Goal: Task Accomplishment & Management: Complete application form

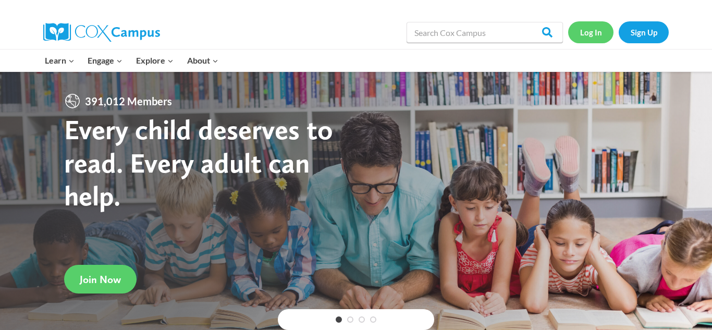
click at [593, 32] on link "Log In" at bounding box center [590, 31] width 45 height 21
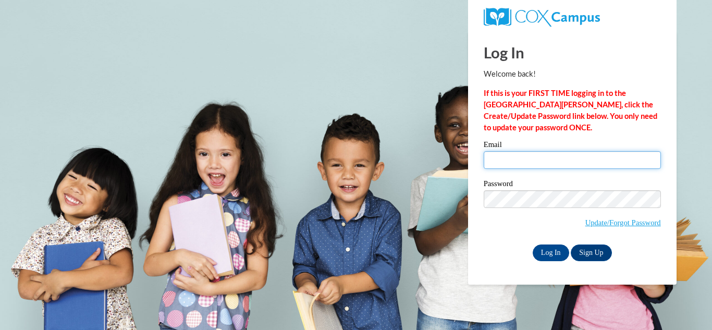
click at [495, 160] on input "Email" at bounding box center [571, 160] width 177 height 18
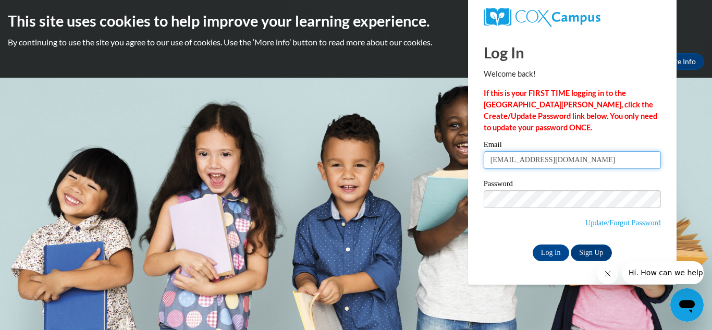
type input "[EMAIL_ADDRESS][DOMAIN_NAME]"
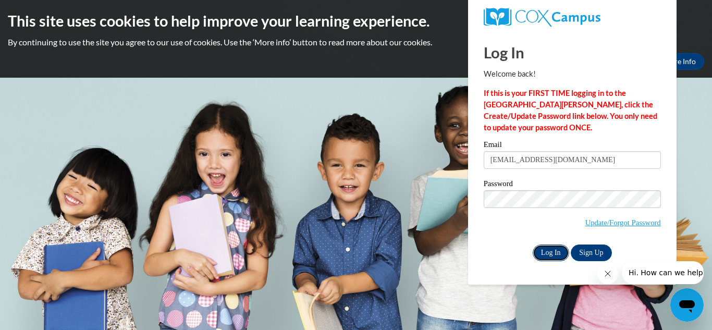
click at [543, 257] on input "Log In" at bounding box center [550, 252] width 36 height 17
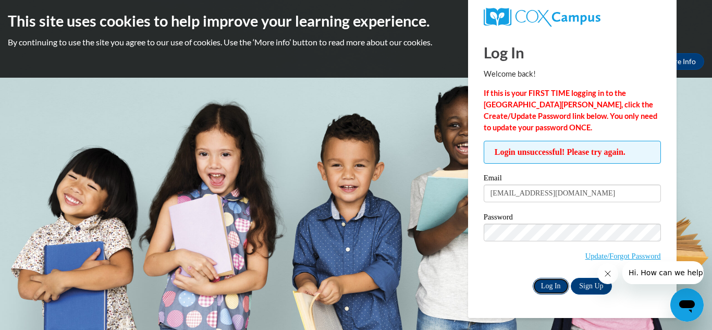
click at [550, 287] on input "Log In" at bounding box center [550, 286] width 36 height 17
click at [587, 256] on link "Update/Forgot Password" at bounding box center [623, 256] width 76 height 8
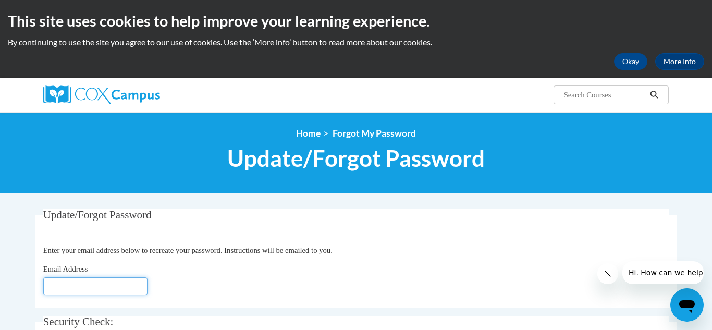
click at [58, 288] on input "Email Address" at bounding box center [95, 286] width 104 height 18
type input "[EMAIL_ADDRESS][DOMAIN_NAME]"
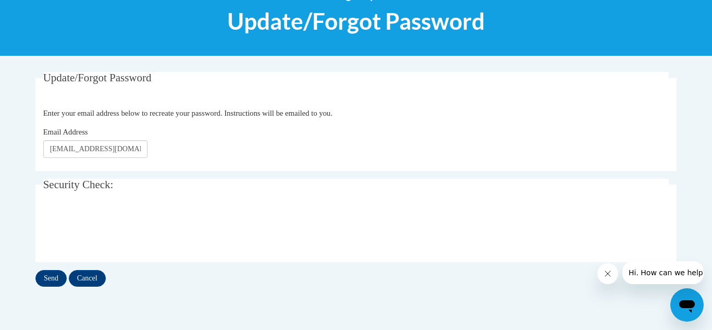
scroll to position [138, 0]
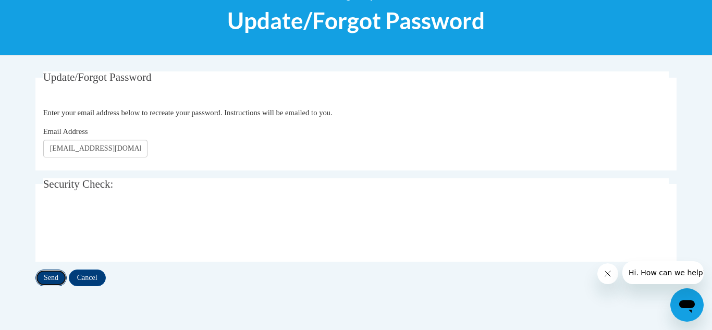
click at [54, 275] on input "Send" at bounding box center [50, 277] width 31 height 17
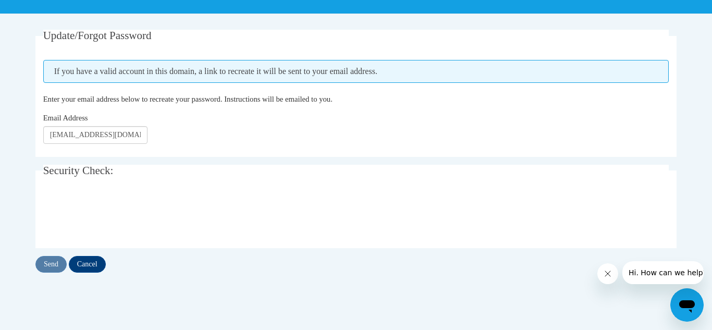
scroll to position [180, 0]
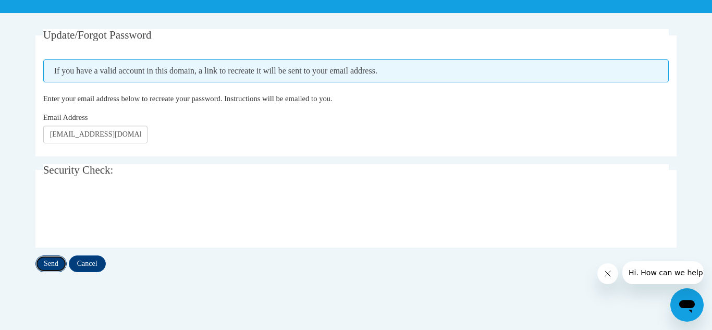
click at [51, 263] on input "Send" at bounding box center [50, 263] width 31 height 17
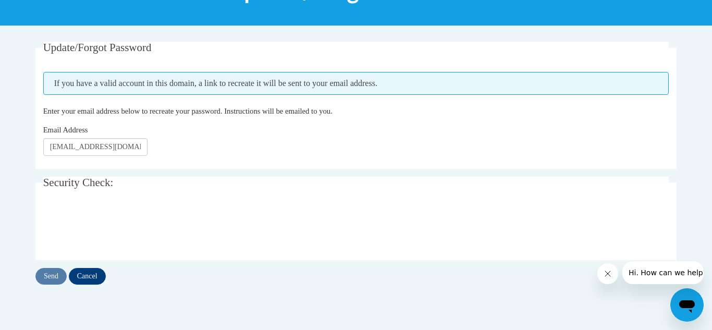
scroll to position [170, 0]
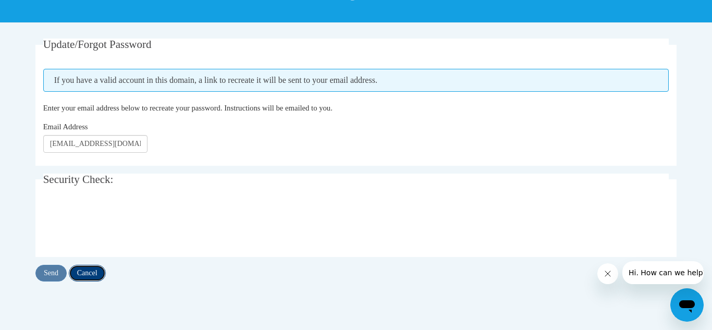
click at [91, 273] on input "Cancel" at bounding box center [87, 273] width 37 height 17
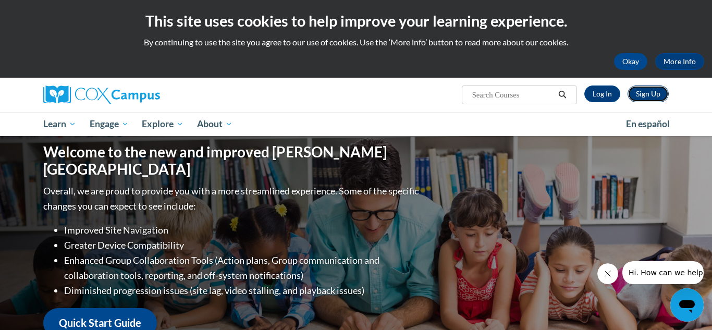
click at [642, 94] on link "Sign Up" at bounding box center [647, 93] width 41 height 17
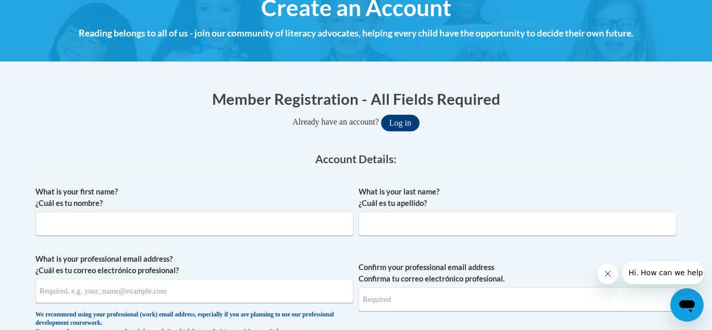
scroll to position [135, 0]
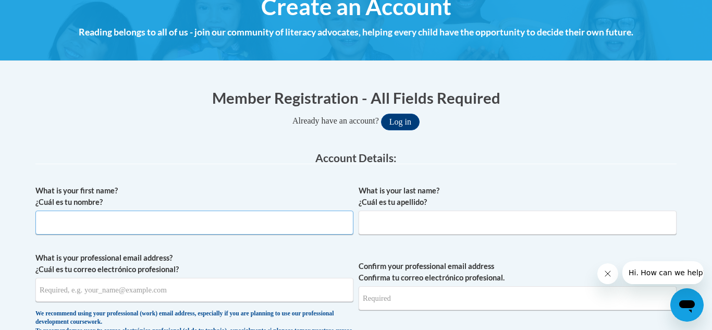
click at [67, 220] on input "What is your first name? ¿Cuál es tu nombre?" at bounding box center [194, 222] width 318 height 24
type input "Asia"
click at [380, 227] on input "What is your last name? ¿Cuál es tu apellido?" at bounding box center [517, 222] width 318 height 24
type input "O'Neal"
click at [61, 285] on input "What is your professional email address? ¿Cuál es tu correo electrónico profesi…" at bounding box center [194, 290] width 318 height 24
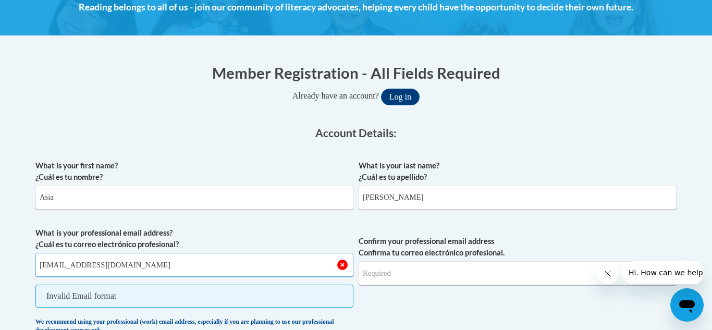
scroll to position [166, 0]
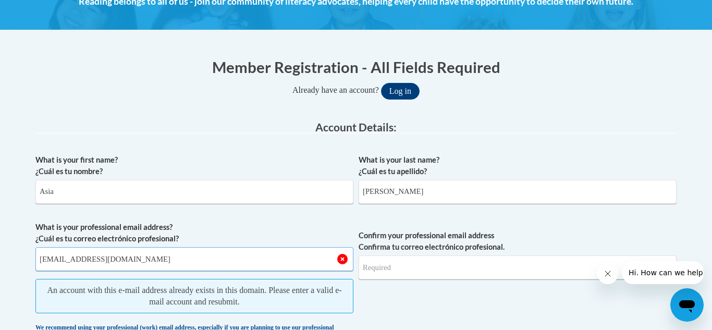
type input "[EMAIL_ADDRESS][DOMAIN_NAME]"
click at [374, 271] on input "Confirm your professional email address Confirma tu correo electrónico profesio…" at bounding box center [517, 267] width 318 height 24
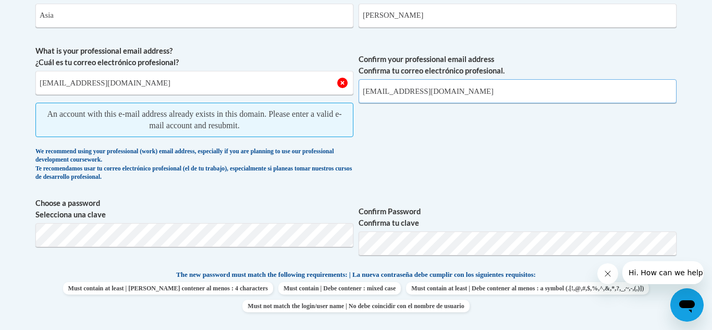
scroll to position [347, 0]
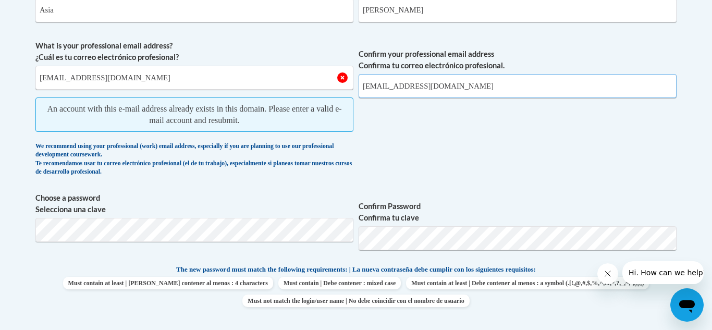
type input "[EMAIL_ADDRESS][DOMAIN_NAME]"
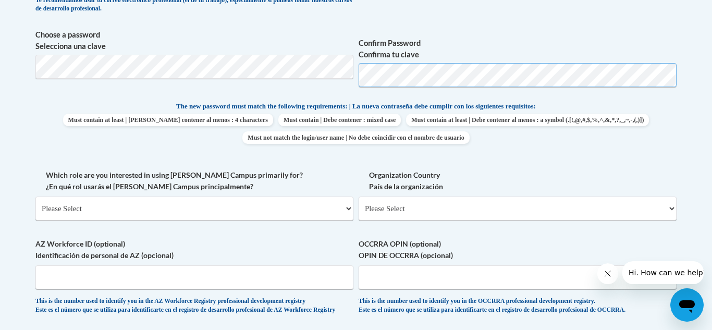
scroll to position [466, 0]
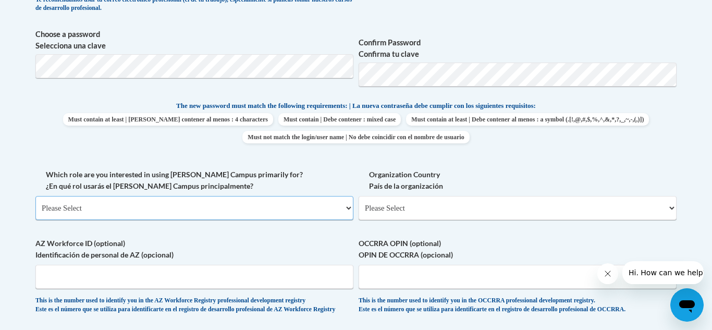
click at [346, 210] on select "Please Select College/University | Colegio/Universidad Community/Nonprofit Part…" at bounding box center [194, 208] width 318 height 24
select select "fbf2d438-af2f-41f8-98f1-81c410e29de3"
click at [35, 196] on select "Please Select College/University | Colegio/Universidad Community/Nonprofit Part…" at bounding box center [194, 208] width 318 height 24
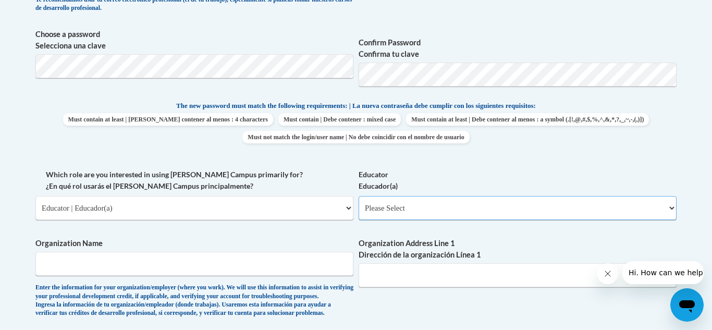
click at [670, 208] on select "Please Select Early Learning/Daycare Teacher/Family Home Care Provider | Maestr…" at bounding box center [517, 208] width 318 height 24
select select "5e2af403-4f2c-4e49-a02f-103e55d7b75b"
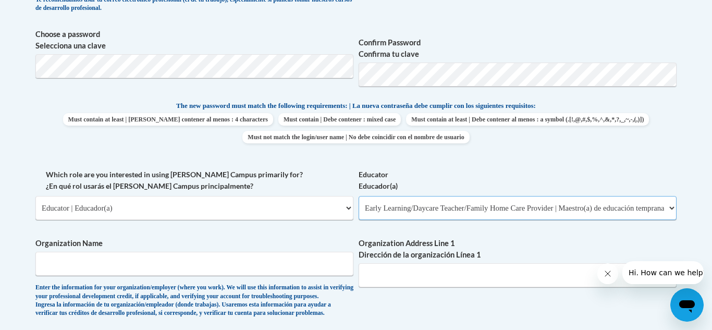
click at [358, 196] on select "Please Select Early Learning/Daycare Teacher/Family Home Care Provider | Maestr…" at bounding box center [517, 208] width 318 height 24
click at [76, 265] on input "Organization Name" at bounding box center [194, 264] width 318 height 24
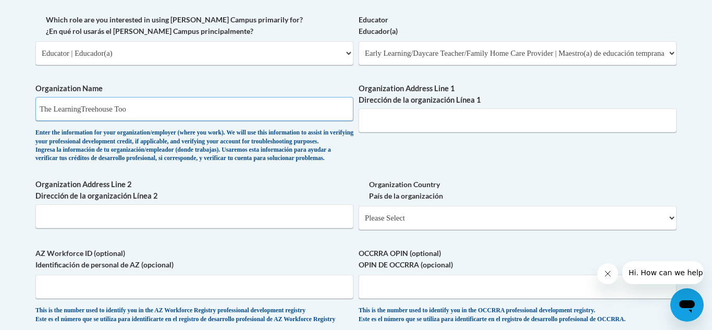
scroll to position [623, 0]
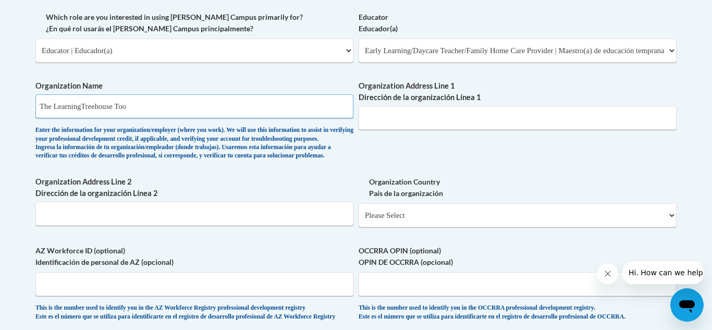
type input "The LearningTreehouse Too"
click at [669, 227] on select "Please Select United States | Estados Unidos Outside of the United States | Fue…" at bounding box center [517, 215] width 318 height 24
select select "ad49bcad-a171-4b2e-b99c-48b446064914"
click at [358, 220] on select "Please Select United States | Estados Unidos Outside of the United States | Fue…" at bounding box center [517, 215] width 318 height 24
select select
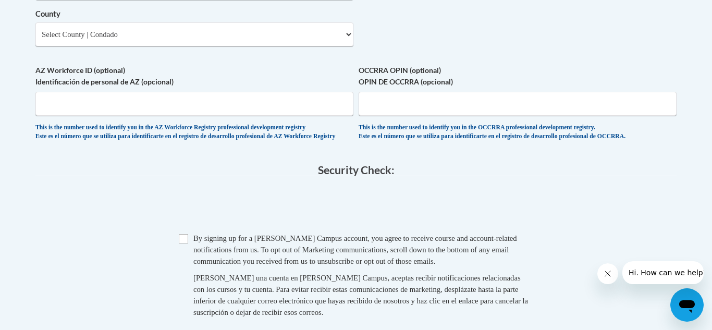
scroll to position [919, 0]
click at [182, 243] on input "Checkbox" at bounding box center [183, 237] width 9 height 9
checkbox input "true"
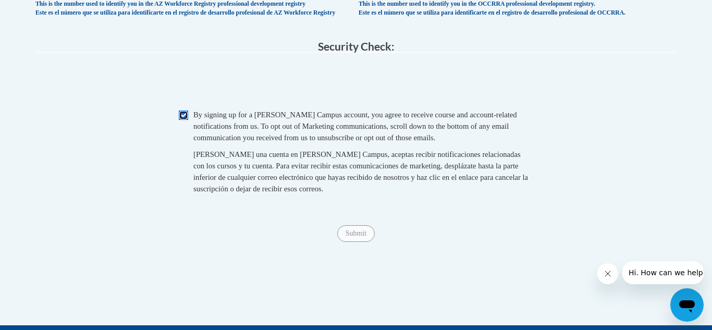
scroll to position [1046, 0]
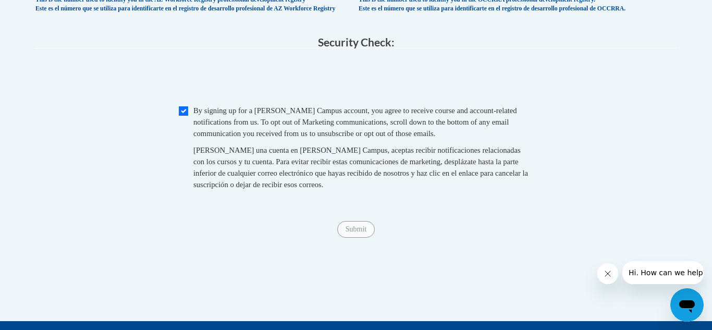
click at [354, 232] on span "Submit" at bounding box center [356, 228] width 38 height 8
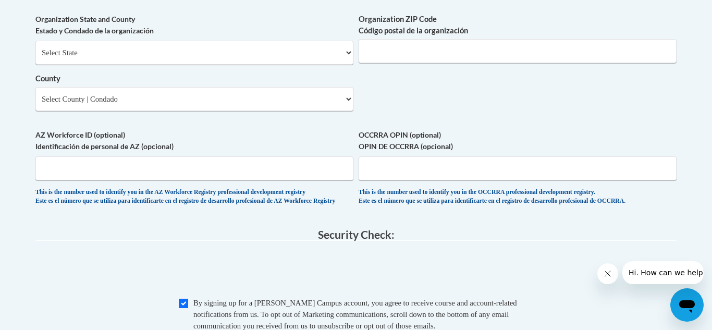
scroll to position [853, 0]
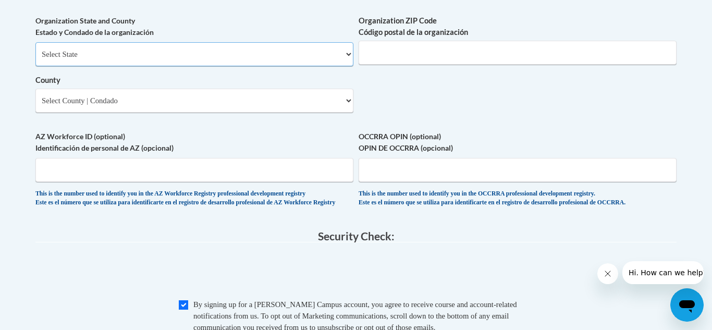
click at [349, 66] on select "Select State Alabama Alaska Arizona Arkansas California Colorado Connecticut De…" at bounding box center [194, 54] width 318 height 24
select select "Georgia"
click at [35, 59] on select "Select State Alabama Alaska Arizona Arkansas California Colorado Connecticut De…" at bounding box center [194, 54] width 318 height 24
click at [349, 113] on select "Select County Appling Atkinson Bacon Baker Baldwin Banks Barrow Bartow Ben Hill…" at bounding box center [194, 101] width 318 height 24
click at [350, 113] on select "Select County Appling Atkinson Bacon Baker Baldwin Banks Barrow Bartow Ben Hill…" at bounding box center [194, 101] width 318 height 24
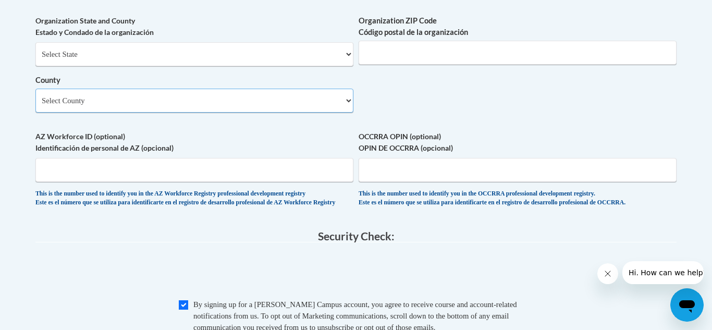
select select "Effingham"
click at [35, 106] on select "Select County Appling Atkinson Bacon Baker Baldwin Banks Barrow Bartow Ben Hill…" at bounding box center [194, 101] width 318 height 24
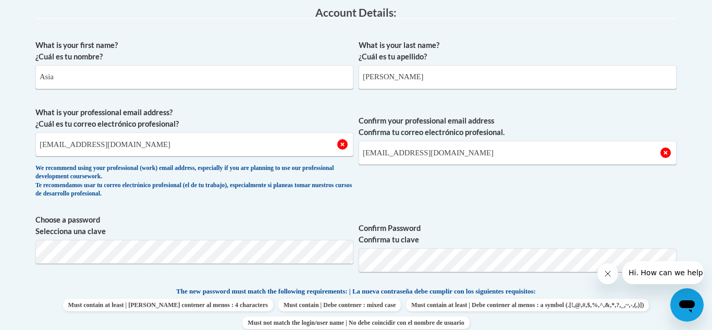
scroll to position [274, 0]
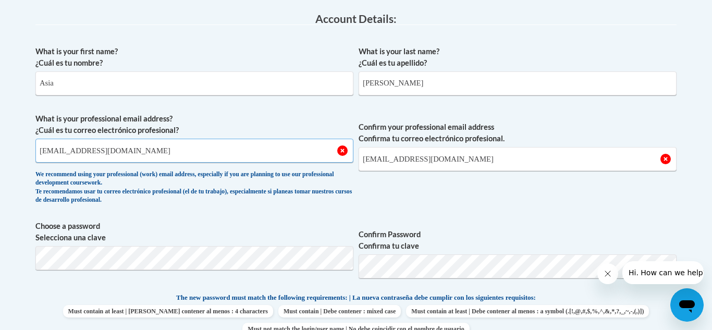
click at [123, 153] on input "[EMAIL_ADDRESS][DOMAIN_NAME]" at bounding box center [194, 151] width 318 height 24
type input "d"
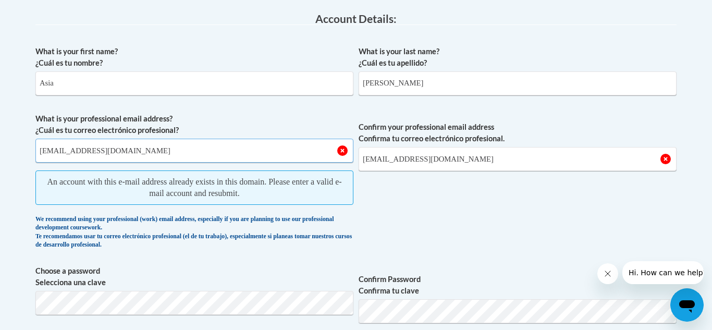
type input "deshai33@comcast.ne"
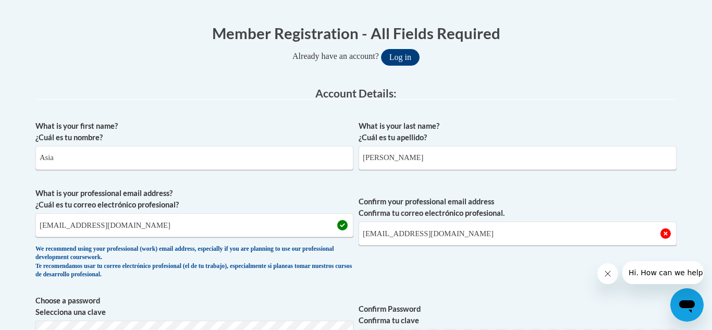
scroll to position [0, 0]
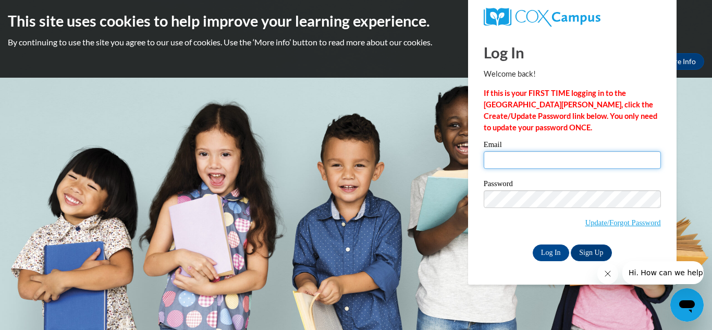
click at [505, 154] on input "Email" at bounding box center [571, 160] width 177 height 18
type input "[EMAIL_ADDRESS][DOMAIN_NAME]"
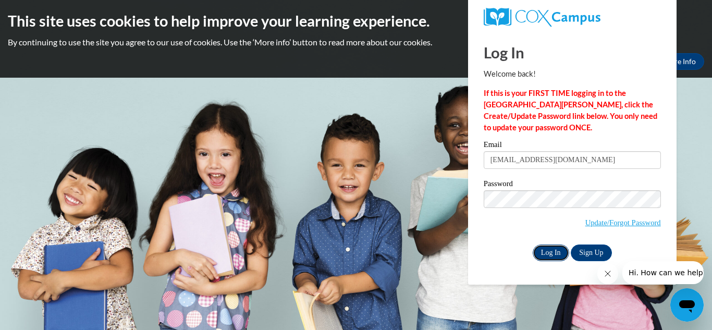
click at [544, 250] on input "Log In" at bounding box center [550, 252] width 36 height 17
click at [592, 220] on link "Update/Forgot Password" at bounding box center [623, 222] width 76 height 8
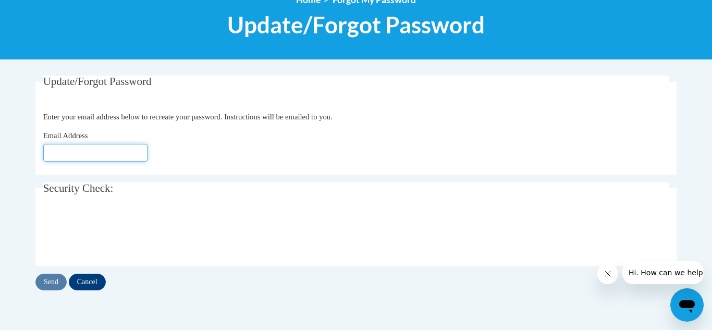
click at [50, 149] on input "Email Address" at bounding box center [95, 153] width 104 height 18
type input "[EMAIL_ADDRESS][DOMAIN_NAME]"
click at [54, 285] on input "Send" at bounding box center [50, 281] width 31 height 17
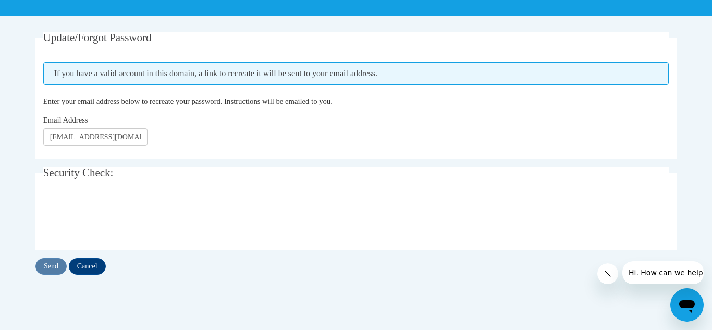
scroll to position [177, 0]
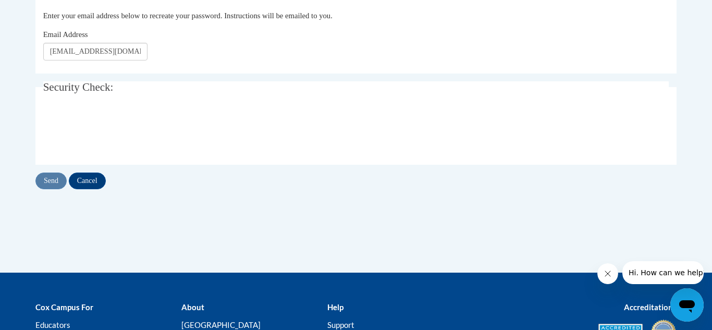
scroll to position [133, 0]
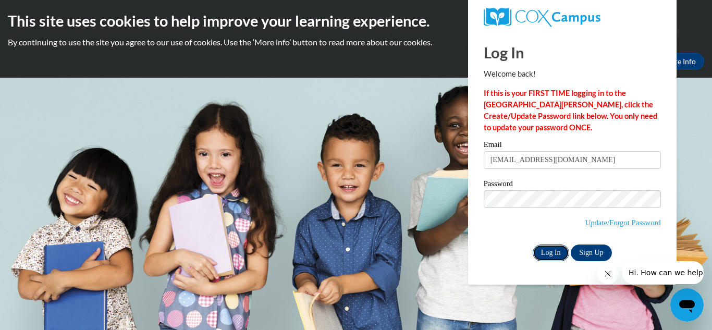
click at [551, 250] on input "Log In" at bounding box center [550, 252] width 36 height 17
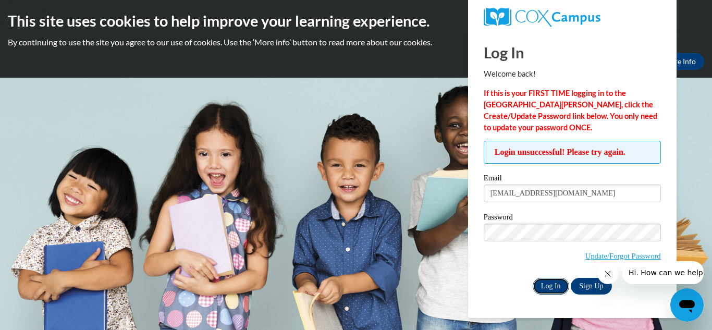
click at [552, 285] on input "Log In" at bounding box center [550, 286] width 36 height 17
